Goal: Communication & Community: Ask a question

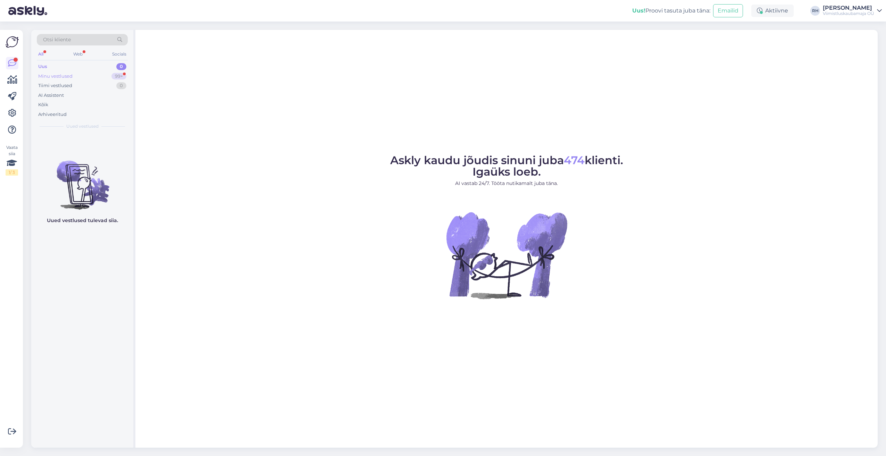
click at [61, 76] on div "Minu vestlused" at bounding box center [55, 76] width 34 height 7
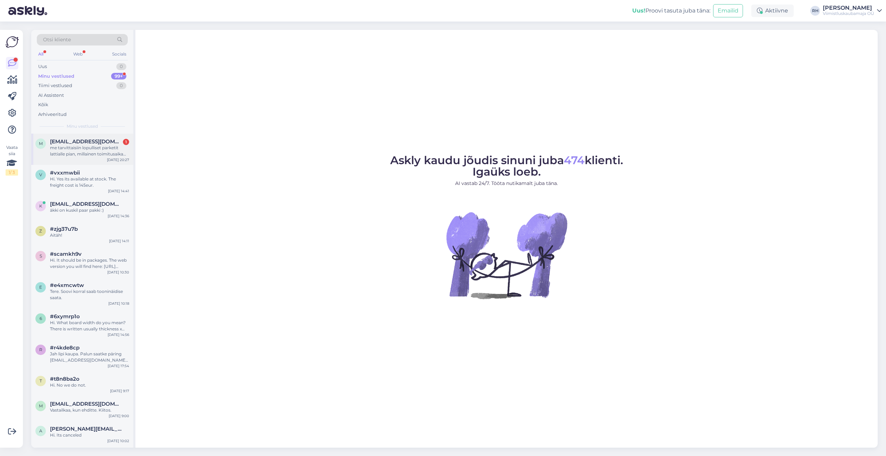
click at [79, 145] on div "me tarvittaisiin lopulliset parketit lattialle pian, millainen toimitusaika tei…" at bounding box center [89, 151] width 79 height 12
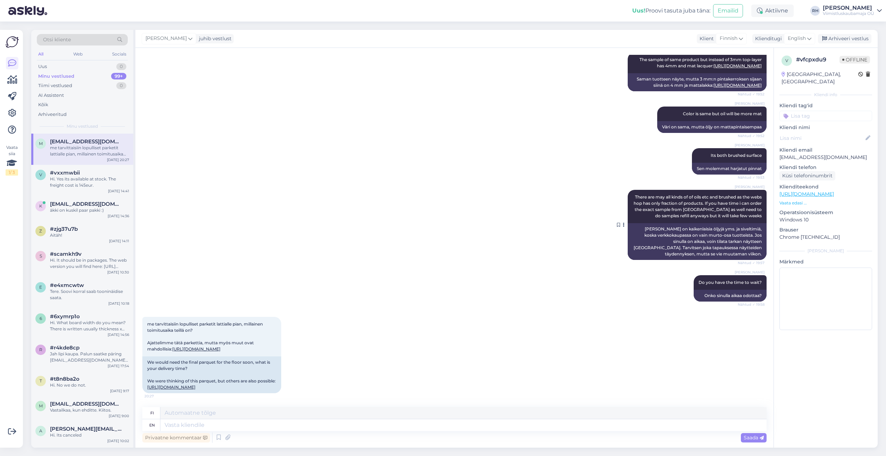
scroll to position [757, 0]
click at [201, 346] on link "[URL][DOMAIN_NAME]" at bounding box center [196, 348] width 48 height 5
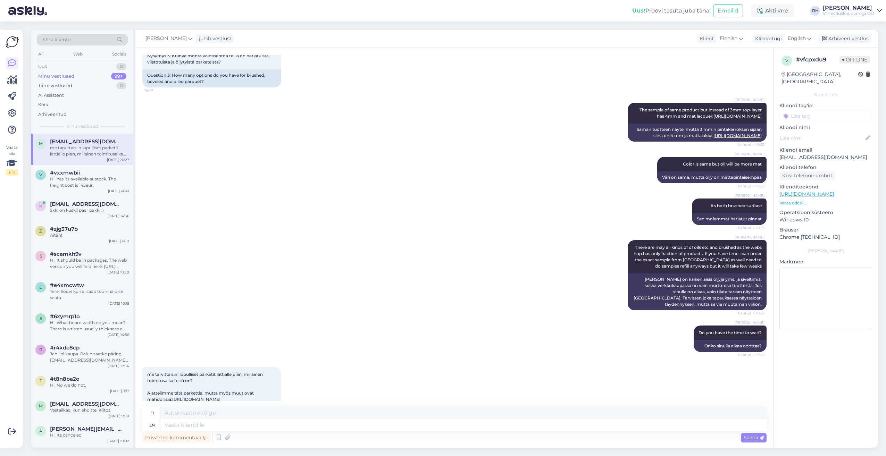
scroll to position [729, 0]
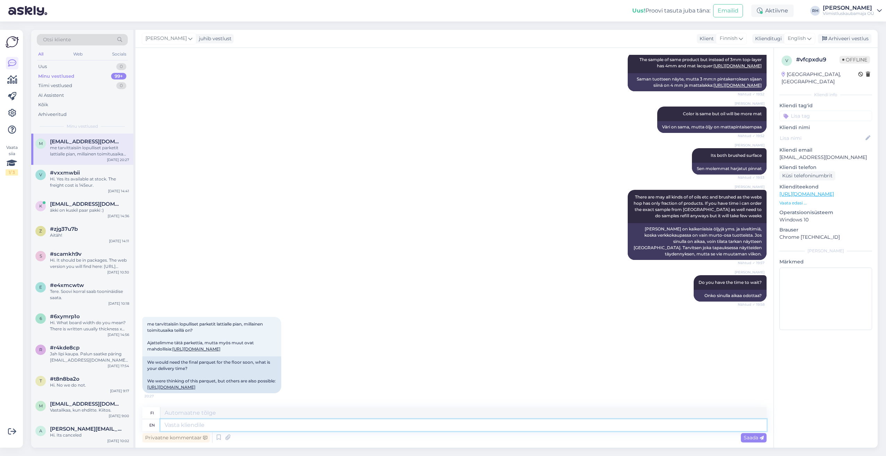
click at [203, 424] on textarea at bounding box center [463, 425] width 606 height 12
type textarea "Hi."
type textarea "Hei."
type textarea "Hi. I a"
type textarea "Hei. Minä"
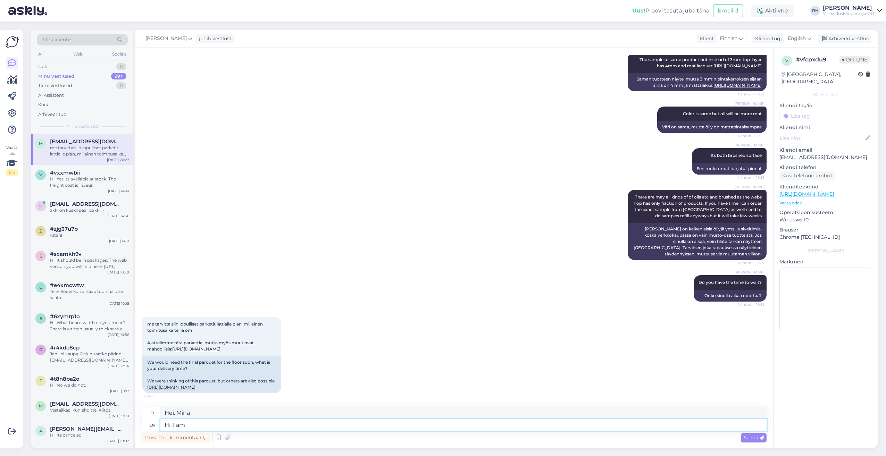
type textarea "Hi. I am"
type textarea "Hei. [GEOGRAPHIC_DATA]"
type textarea "Hi. I am checking"
type textarea "Hei. [GEOGRAPHIC_DATA] parhaillaan."
type textarea "Hi. I am checking how m"
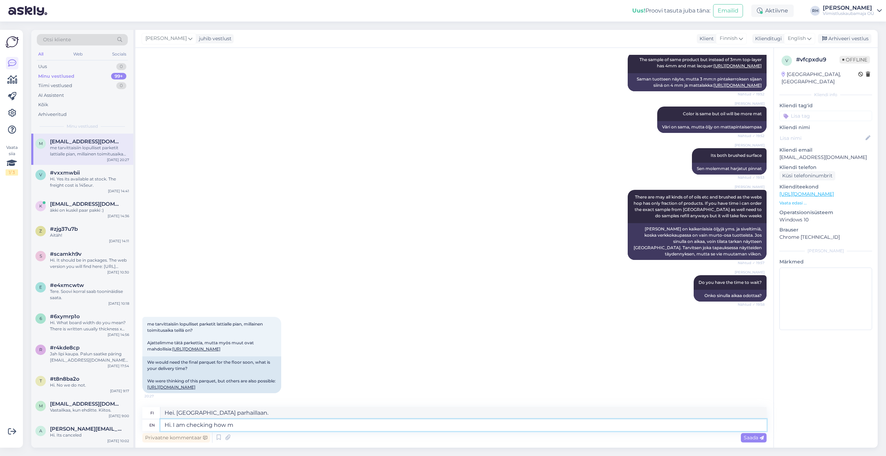
type textarea "Hei. Tarkistan, miten"
type textarea "Hi. I am checking how many"
type textarea "Hei. Tarkistan kuinka monta"
type textarea "Hi. I am checking how many m2"
type textarea "Hei. Tarkistan kuinka monta neliömetriä"
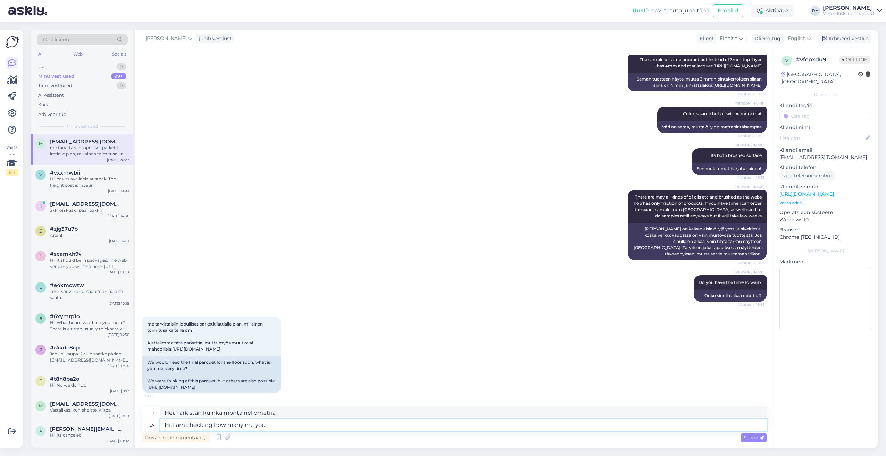
type textarea "Hi. I am checking how many m2 you"
type textarea "Hei. Tarkistan, kuinka monta neliömetriä sinulla on."
type textarea "Hi. I am checking how many m2 you would n"
type textarea "Hei. Tarkistan, kuinka paljon neliöitä tarvitsisit."
type textarea "Hi. I am checking how many m2 you would need?"
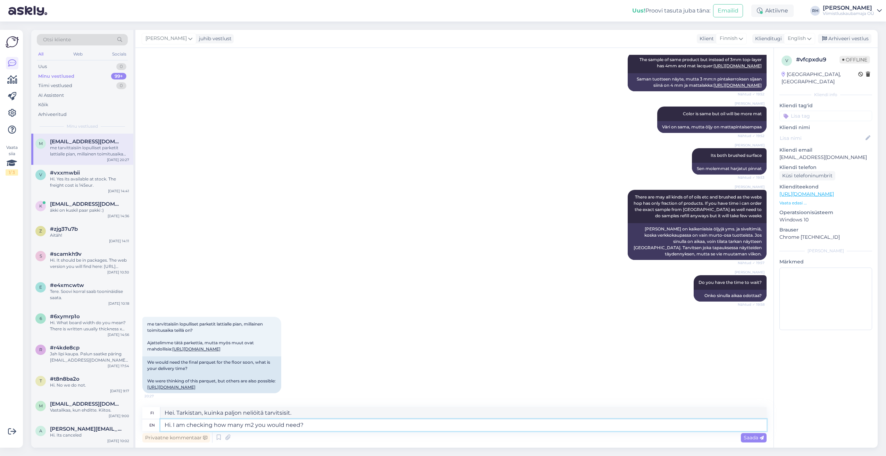
type textarea "Hei. Tarkistan, kuinka monta neliömetriä tarvitset?"
type textarea "Hi. I am checking how many m2 you would need? And i"
type textarea "Hei. Tarkistan, kuinka monta neliömetriä tarvitset? Ja"
type textarea "Hi. I am checking how many m2 you would need? And if"
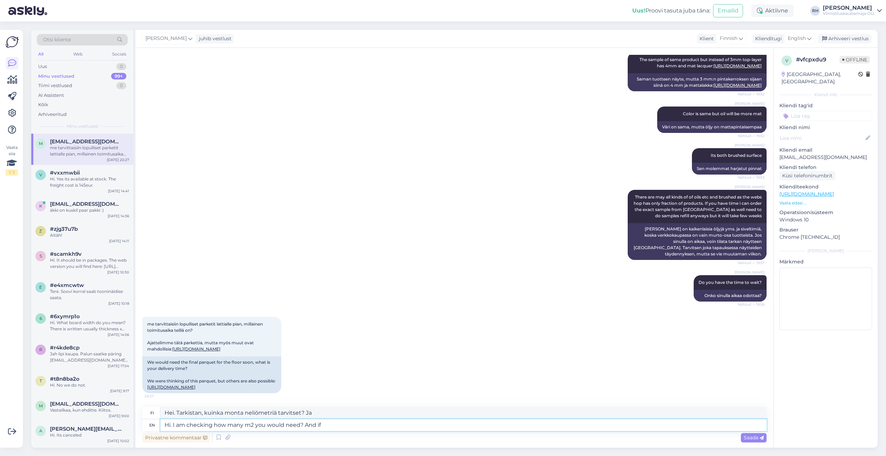
type textarea "Hei. [GEOGRAPHIC_DATA], kuinka paljon neliöitä tarvitsisit? Ja jos"
type textarea "Hi. I am checking how many m2 you would need? And if you n"
type textarea "Hei. [GEOGRAPHIC_DATA], kuinka paljon neliöitä tarvitset? Ja jos sinä"
type textarea "Hi. I am checking how many m2 you would need? And if you need t"
type textarea "Hei. Tarkistan, kuinka monta neliömetriä tarvitset? Ja jos tarvitset"
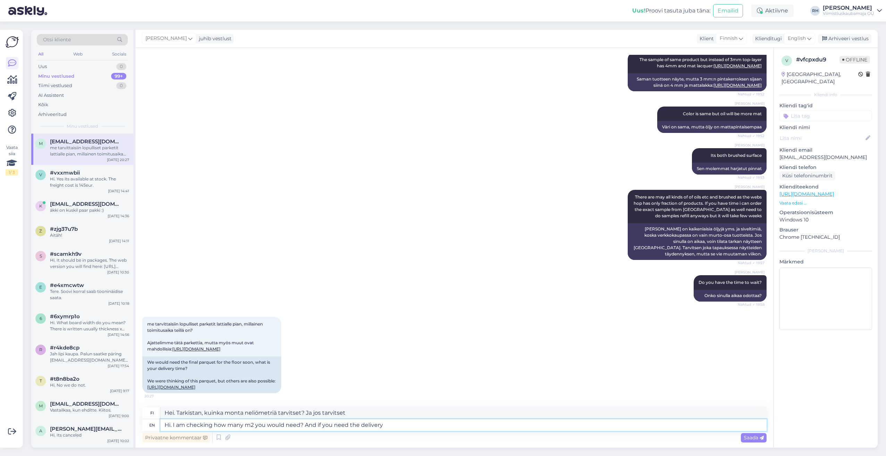
type textarea "Hi. I am checking how many m2 you would need? And if you need the delivery t"
type textarea "Hei. [GEOGRAPHIC_DATA], kuinka paljon neliöitä tarvitset? Ja tarvitsetko toimit…"
type textarea "Hi. I am checking how many m2 you would need? And if you need the delivery to"
type textarea "Hei. [GEOGRAPHIC_DATA], kuinka paljon neliöitä tarvitset? Ja jos tarvitset toim…"
type textarea "Hi. I am checking how many m2 you would need? And if you need the delivery to […"
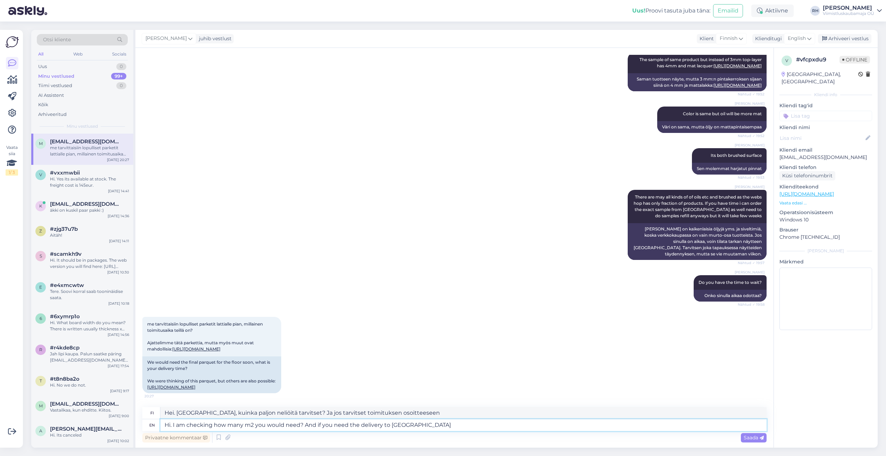
type textarea "Hei. [GEOGRAPHIC_DATA], kuinka paljon neliöitä tarvitset? Ja tarvitsetko toimit…"
type textarea "Hi. I am checking how many m2 you would need? And if you need the delivery to […"
type textarea "Hei. [GEOGRAPHIC_DATA], kuinka paljon neliöitä tarvitset? Ja jos tarvitset toim…"
type textarea "Hi. I am checking how many m2 you would need? And if you need the delivery to […"
type textarea "Hei. [GEOGRAPHIC_DATA], kuinka paljon neliöitä tarvitsette? Ja jos tarvitsette …"
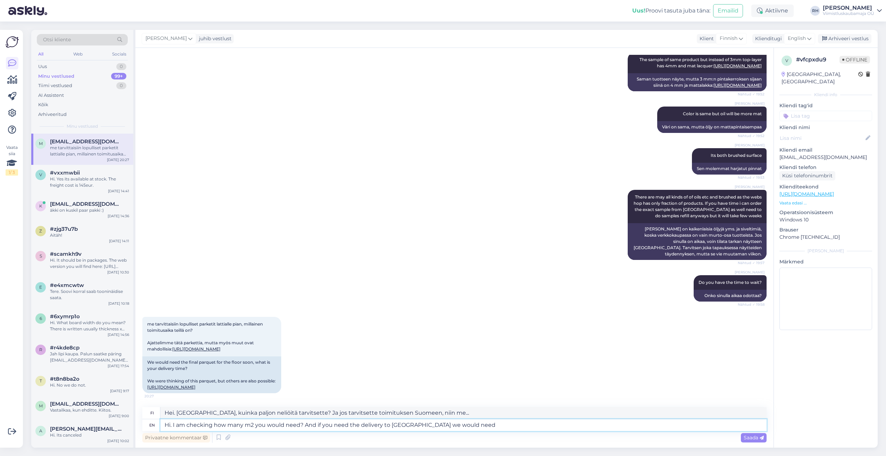
type textarea "Hi. I am checking how many m2 you would need? And if you need the delivery to […"
type textarea "Hei. [GEOGRAPHIC_DATA], kuinka paljon neliöitä tarvitsette? Ja jos tarvitsette …"
type textarea "Hi. I am checking how many m2 you would need? And if you need the delivery to […"
type textarea "Hei. [GEOGRAPHIC_DATA], kuinka paljon neliöitä tarvitsette? Ja jos tarvitsette …"
type textarea "Hi. I am checking how many m2 you would need? And if you need the delivery to […"
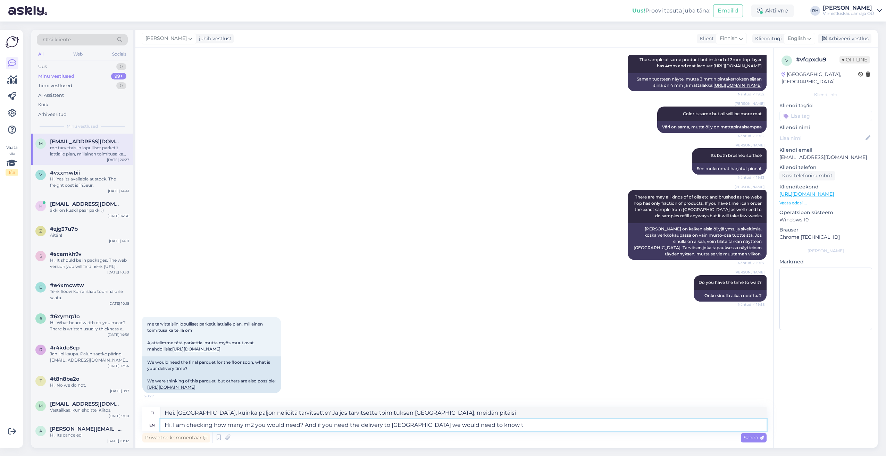
type textarea "Hei. [GEOGRAPHIC_DATA], kuinka paljon neliöitä tarvitsette? Ja jos tarvitsette …"
type textarea "Hi. I am checking how many m2 you would need? And if you need the delivery to […"
type textarea "Hei. [GEOGRAPHIC_DATA], kuinka paljon neliöitä tarvitsette? Ja jos tarvitsette …"
type textarea "Hi. I am checking how many m2 you would need? And if you need the delivery to […"
type textarea "Hei. [GEOGRAPHIC_DATA], kuinka paljon neliöitä tarvitsette? Ja jos tarvitsette …"
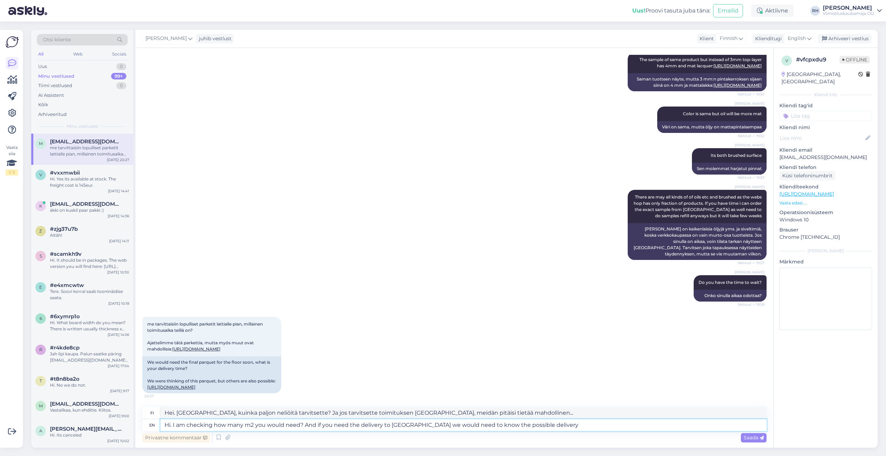
type textarea "Hi. I am checking how many m2 you would need? And if you need the delivery to […"
type textarea "Hei. [GEOGRAPHIC_DATA], kuinka paljon neliöitä tarvitsette? Ja jos tarvitsette …"
type textarea "Hi. I am checking how many m2 you would need? And if you need the delivery to […"
type textarea "Hei. [GEOGRAPHIC_DATA], kuinka paljon neliöitä tarvitset? Ja jos tarvitset toim…"
type textarea "Hi. I am checking how many m2 you would need? And if you need the delivery to […"
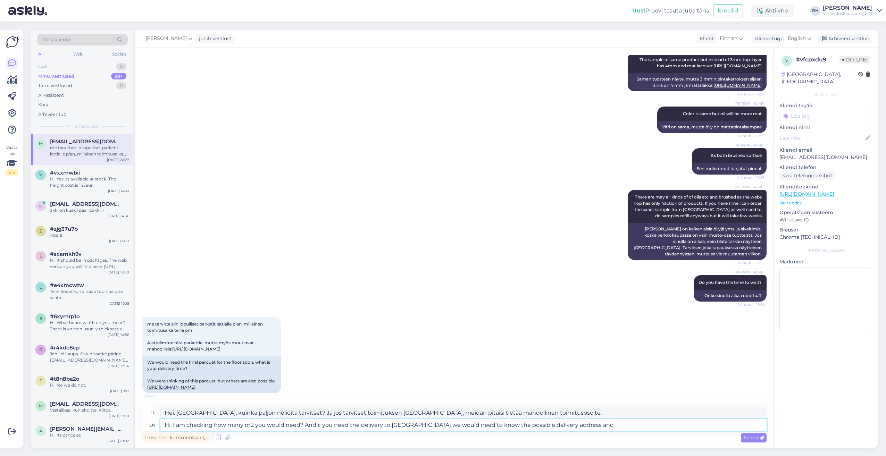
type textarea "Hei. [GEOGRAPHIC_DATA], kuinka paljon neliöitä tarvitsette? Ja jos tarvitsette …"
type textarea "Hi. I am checking how many m2 you would need? And if you need the delivery to […"
type textarea "Hei. [GEOGRAPHIC_DATA], kuinka paljon neliöitä tarvitset? Ja jos tarvitset toim…"
type textarea "Hi. I am checking how many m2 you would need? And if you need the delivery to […"
type textarea "Hei. [GEOGRAPHIC_DATA], kuinka paljon neliöitä tarvitsette? Ja jos tarvitsette …"
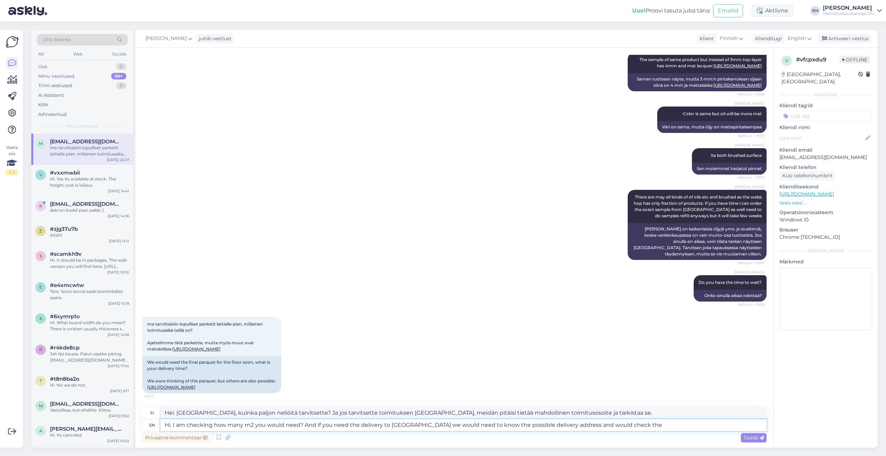
type textarea "Hi. I am checking how many m2 you would need? And if you need the delivery to […"
type textarea "Hei. [GEOGRAPHIC_DATA], kuinka paljon neliöitä tarvitsette? Ja jos tarvitsette …"
type textarea "Hi. I am checking how many m2 you would need? And if you need the delivery to […"
type textarea "Hei. [GEOGRAPHIC_DATA], kuinka paljon neliöitä tarvitset? Ja jos tarvitset toim…"
type textarea "Hi. I am checking how many m2 you would need? And if you need the delivery to […"
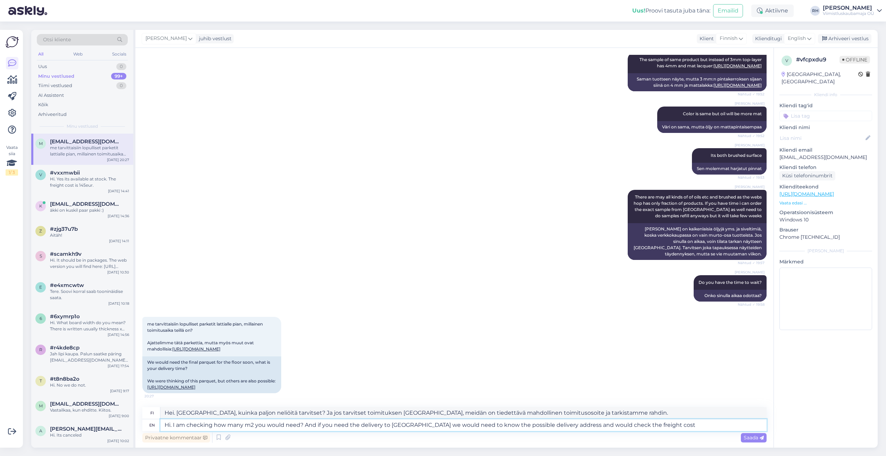
type textarea "Hei. [GEOGRAPHIC_DATA], kuinka paljon neliöitä tarvitsette? Ja jos tarvitsette …"
type textarea "Hi. I am checking how many m2 you would need? And if you need the delivery to […"
type textarea "Hei. [GEOGRAPHIC_DATA], kuinka paljon neliöitä tarvitset? Ja jos tarvitset toim…"
type textarea "Hi. I am checking how many m2 you would need? And if you need the delivery to […"
type textarea "Hei. [GEOGRAPHIC_DATA], kuinka paljon neliöitä tarvitset? Ja jos tarvitset toim…"
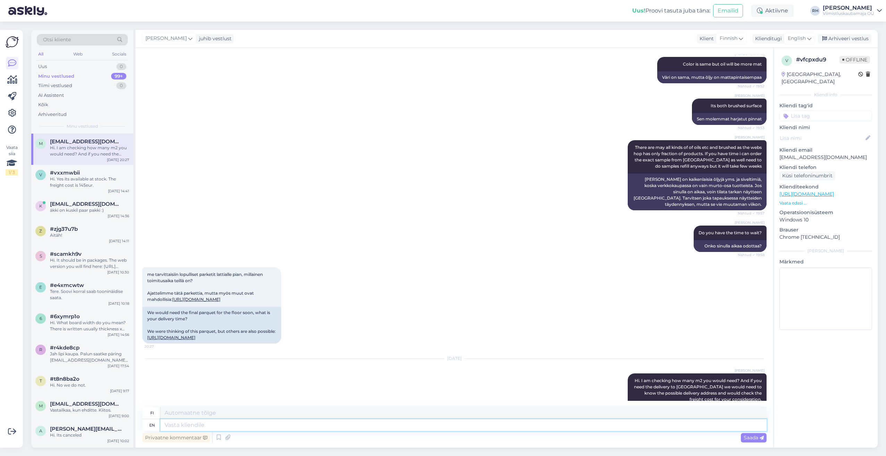
scroll to position [845, 0]
